Goal: Information Seeking & Learning: Learn about a topic

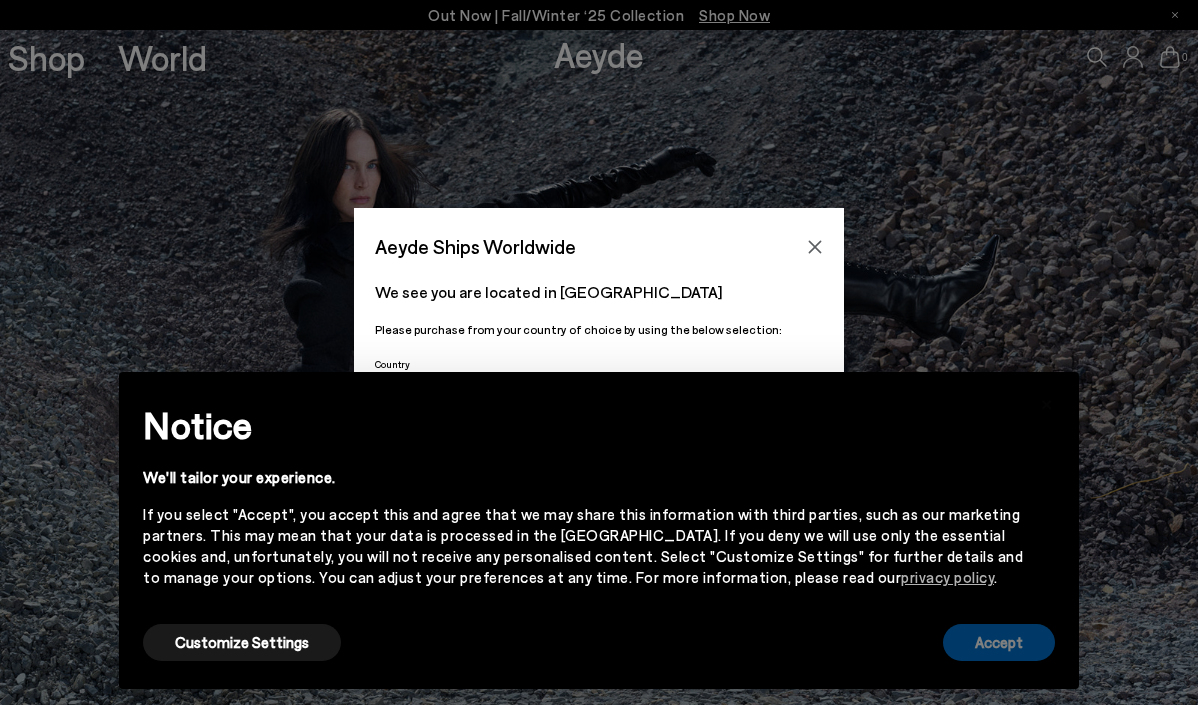
click at [1025, 654] on button "Accept" at bounding box center [999, 642] width 112 height 37
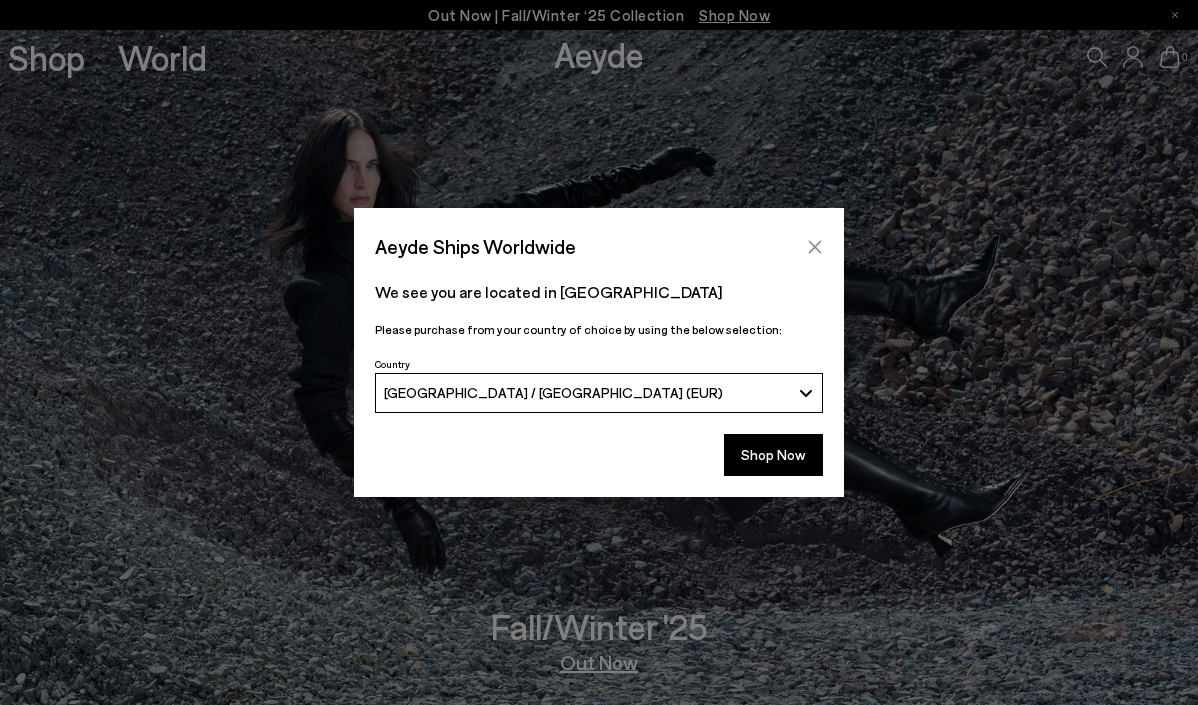
click at [811, 245] on icon "Close" at bounding box center [815, 247] width 16 height 16
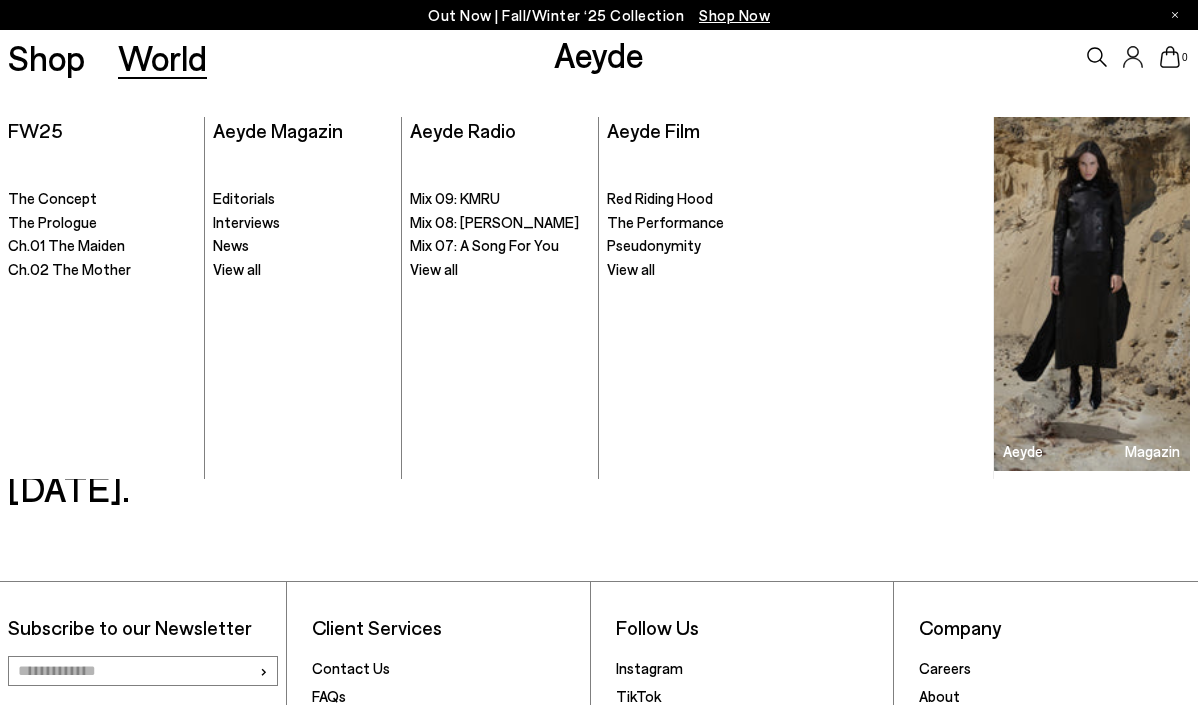
scroll to position [2952, 0]
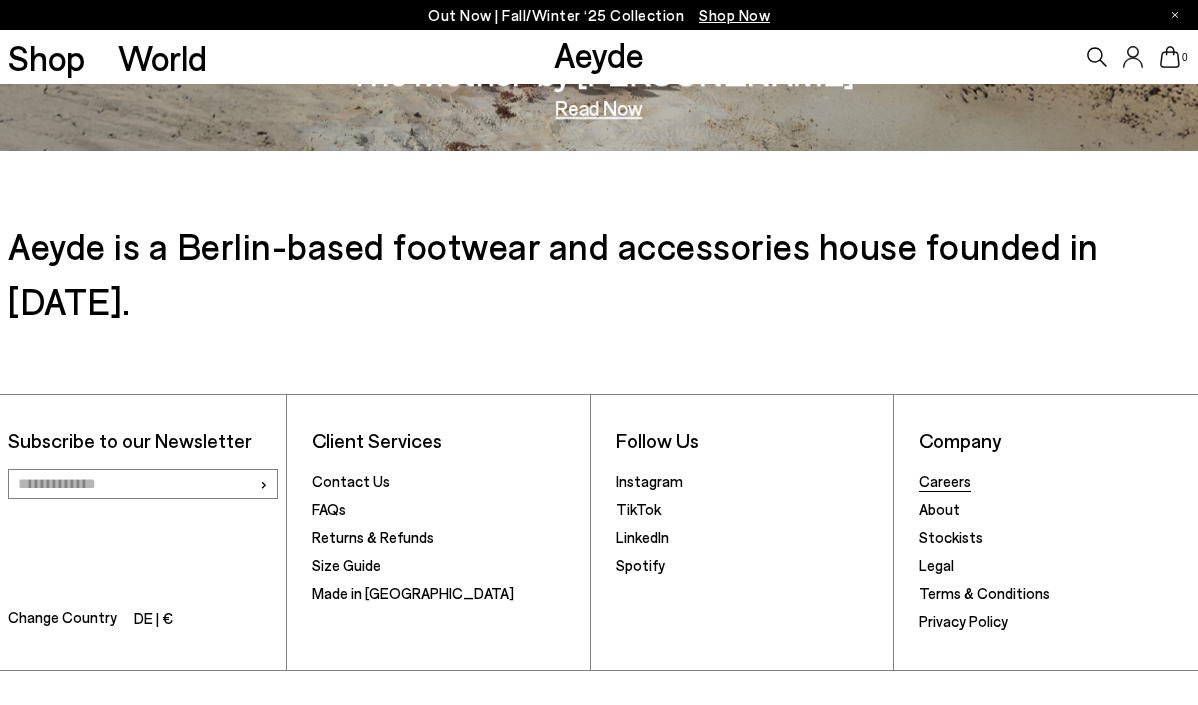
click at [931, 472] on link "Careers" at bounding box center [945, 481] width 52 height 18
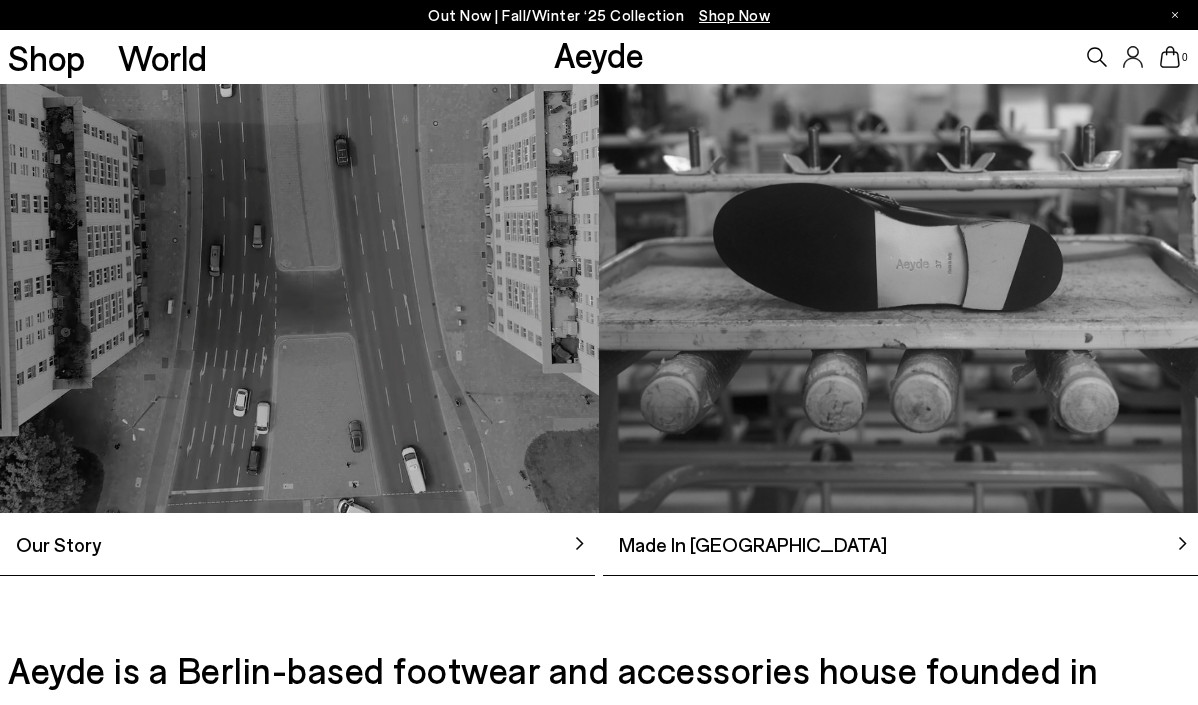
scroll to position [738, 0]
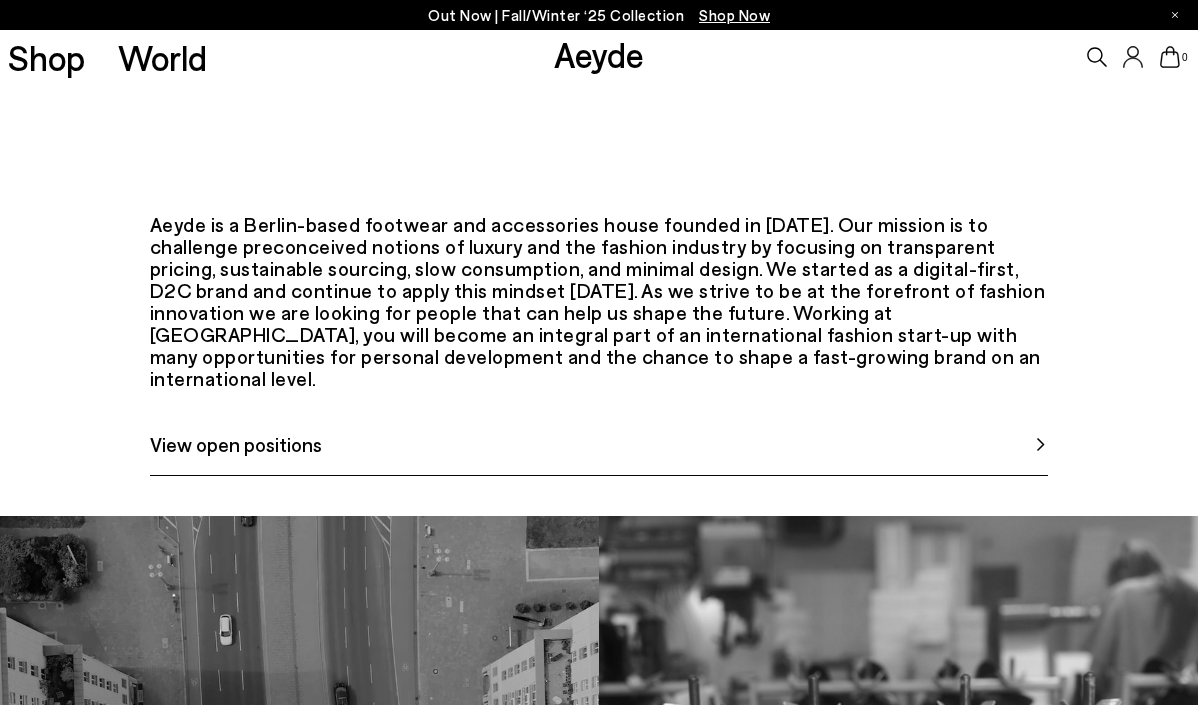
click at [268, 459] on span "View open positions" at bounding box center [236, 444] width 172 height 30
